Goal: Transaction & Acquisition: Purchase product/service

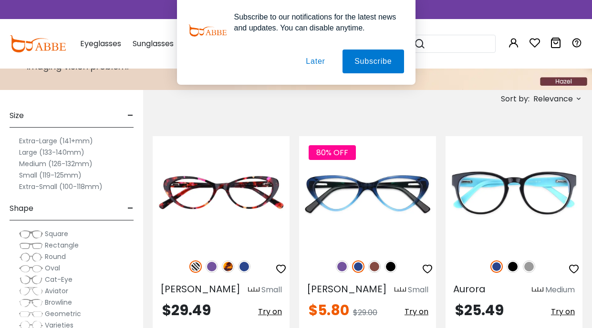
scroll to position [118, 0]
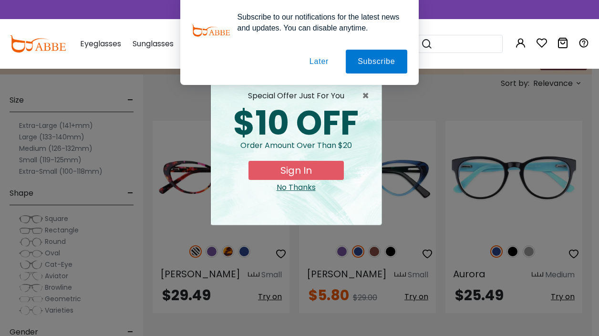
drag, startPoint x: 590, startPoint y: 42, endPoint x: 589, endPoint y: 22, distance: 19.6
click at [317, 64] on button "Later" at bounding box center [318, 62] width 43 height 24
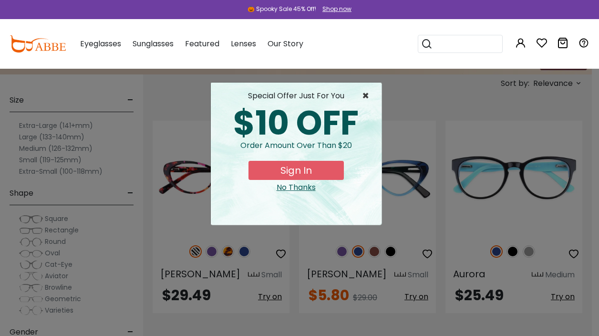
click at [366, 95] on span "×" at bounding box center [368, 95] width 12 height 11
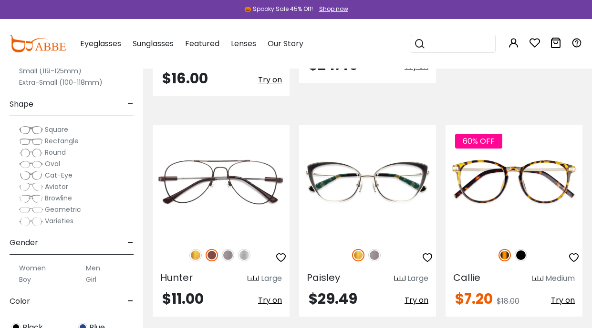
scroll to position [1044, 0]
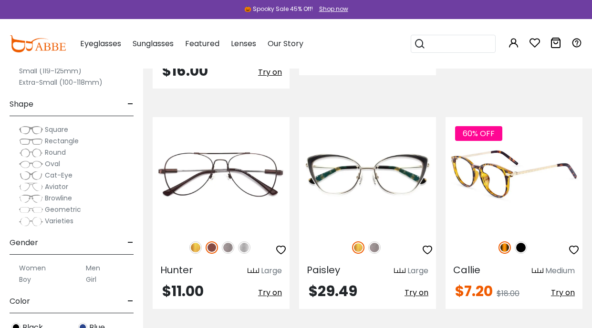
click at [522, 242] on img at bounding box center [520, 248] width 12 height 12
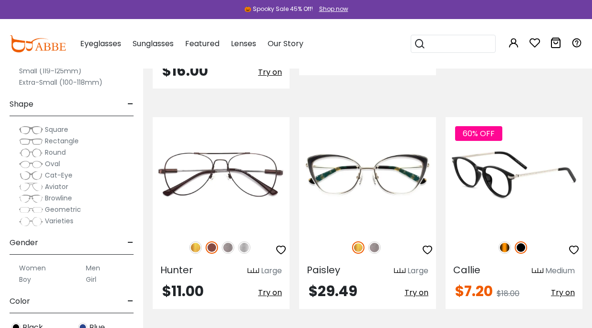
click at [506, 242] on img at bounding box center [504, 248] width 12 height 12
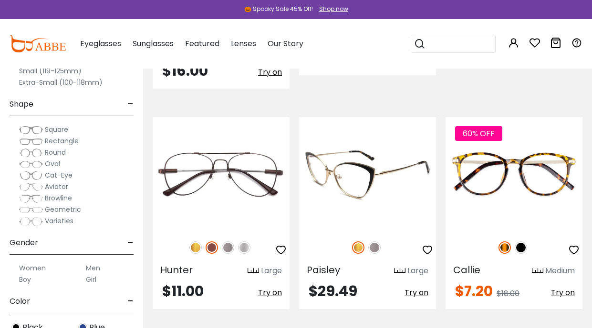
click at [358, 242] on img at bounding box center [358, 248] width 12 height 12
click at [376, 242] on img at bounding box center [374, 248] width 12 height 12
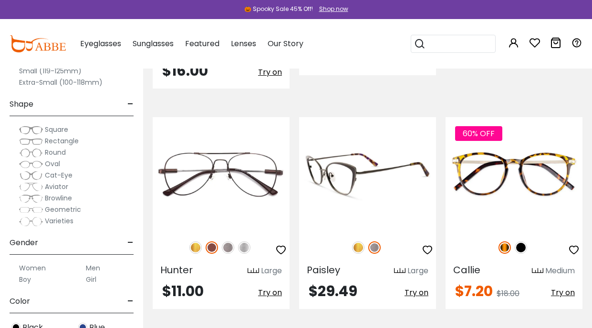
click at [361, 242] on img at bounding box center [358, 248] width 12 height 12
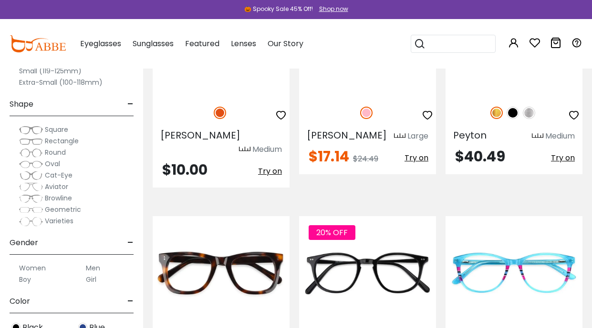
scroll to position [1892, 0]
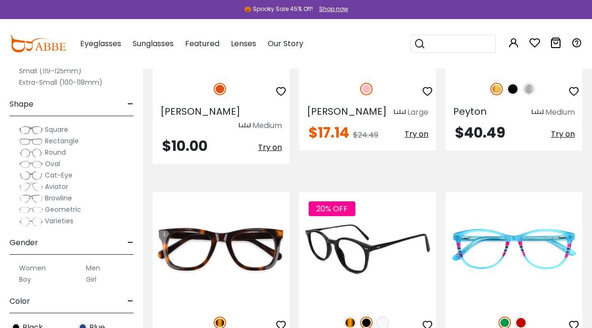
click at [351, 317] on img at bounding box center [350, 323] width 12 height 12
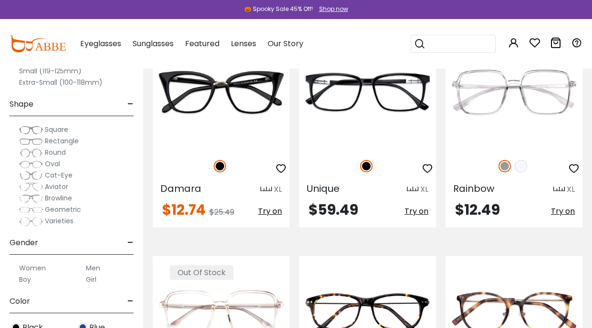
scroll to position [4325, 0]
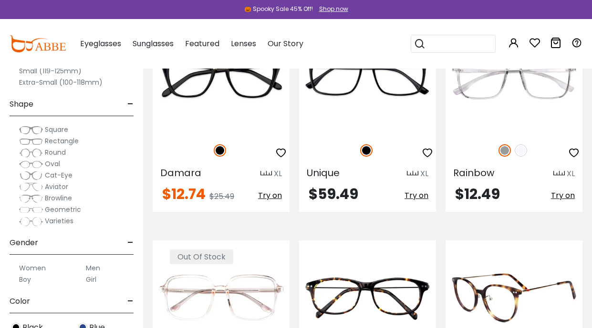
click at [507, 241] on img at bounding box center [513, 298] width 137 height 114
